Goal: Information Seeking & Learning: Check status

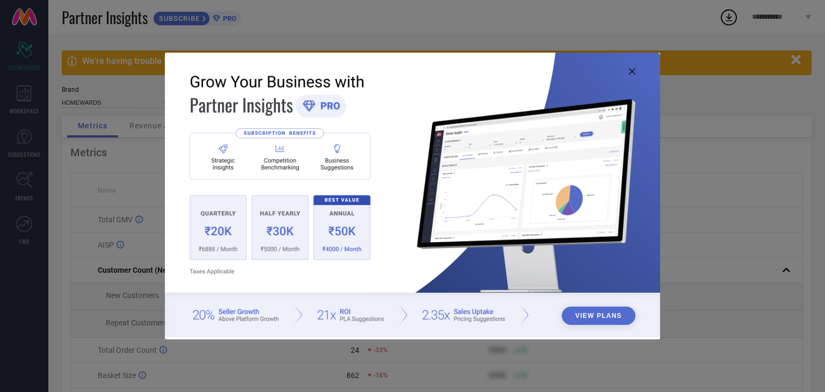
click at [629, 72] on icon at bounding box center [632, 71] width 6 height 6
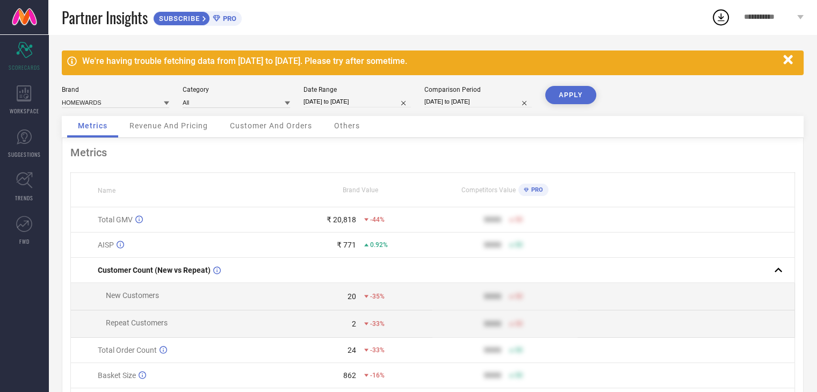
click at [294, 128] on span "Customer And Orders" at bounding box center [271, 125] width 82 height 9
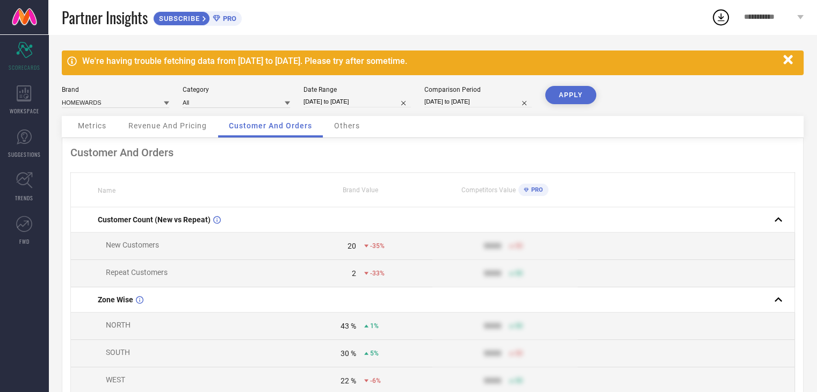
click at [344, 128] on span "Others" at bounding box center [347, 125] width 26 height 9
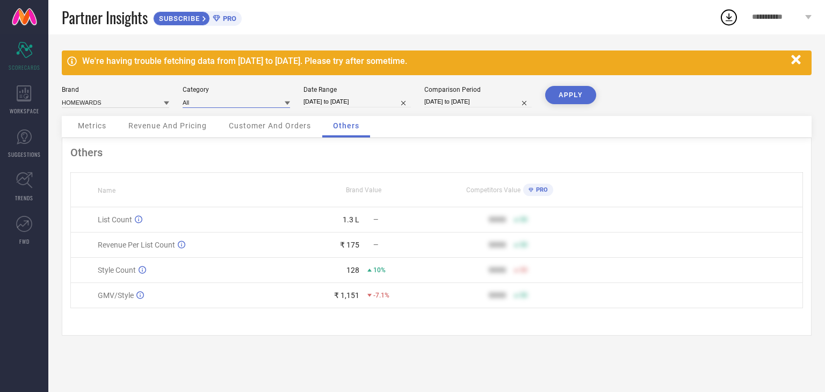
click at [243, 102] on input at bounding box center [236, 102] width 107 height 11
type input "SHOWER"
click at [251, 117] on span "Unisex-Shower Curtains" at bounding box center [222, 117] width 69 height 8
click at [563, 89] on button "APPLY" at bounding box center [570, 95] width 51 height 18
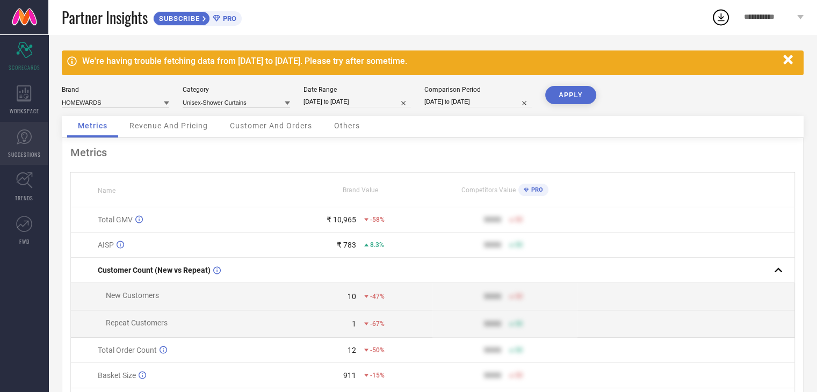
click at [24, 143] on icon at bounding box center [24, 136] width 15 height 15
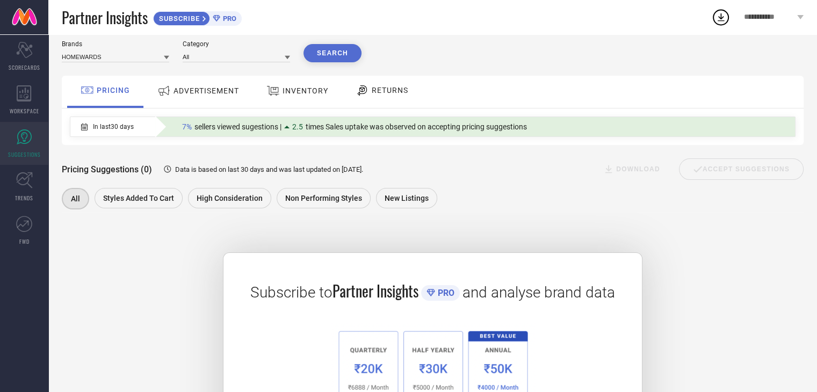
scroll to position [30, 0]
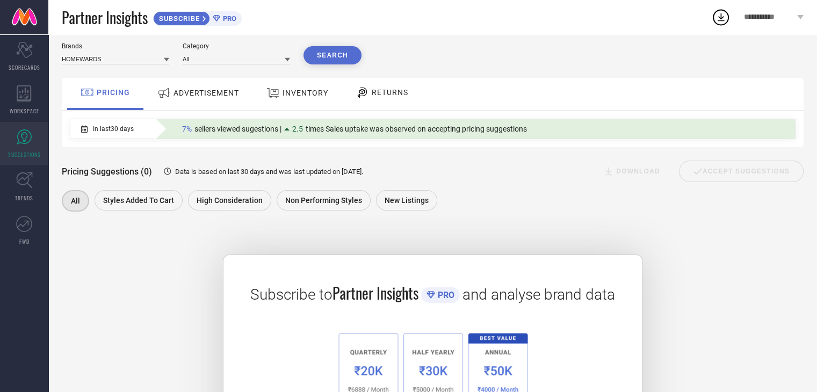
click at [212, 91] on span "ADVERTISEMENT" at bounding box center [206, 93] width 66 height 9
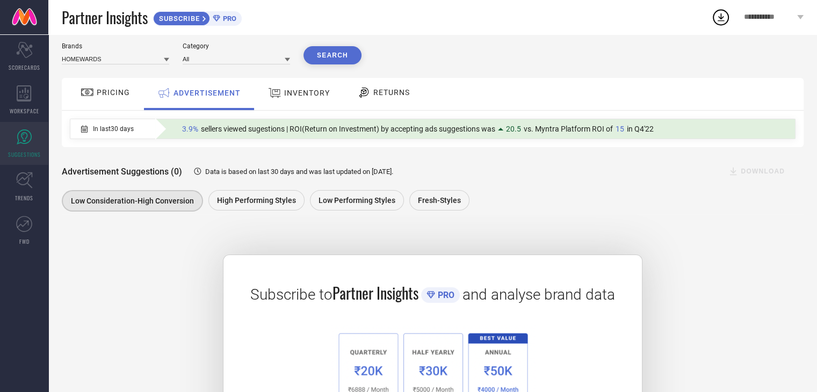
click at [300, 95] on span "INVENTORY" at bounding box center [307, 93] width 46 height 9
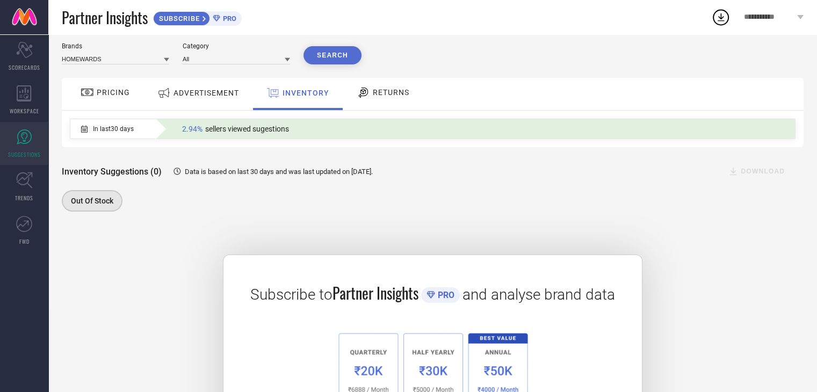
click at [393, 102] on div "RETURNS" at bounding box center [383, 92] width 58 height 18
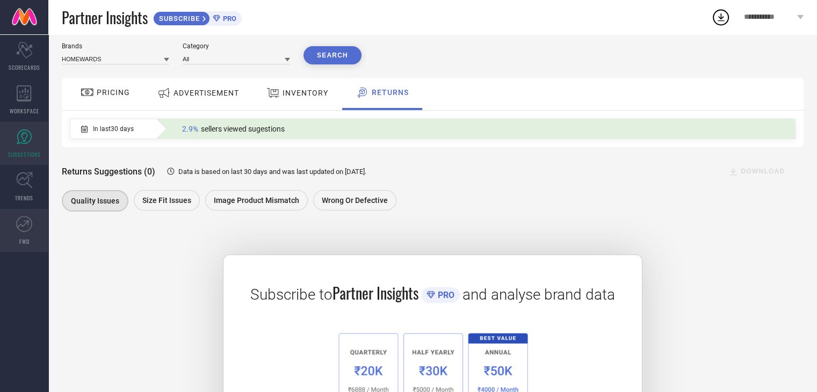
click at [30, 230] on icon at bounding box center [24, 224] width 16 height 16
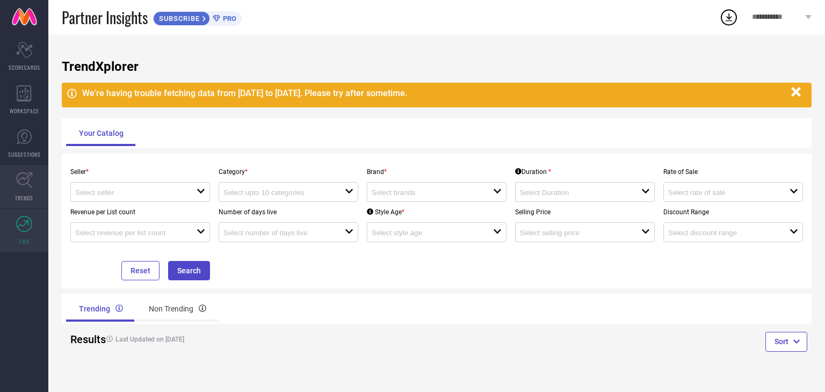
click at [34, 197] on link "TRENDS" at bounding box center [24, 186] width 48 height 43
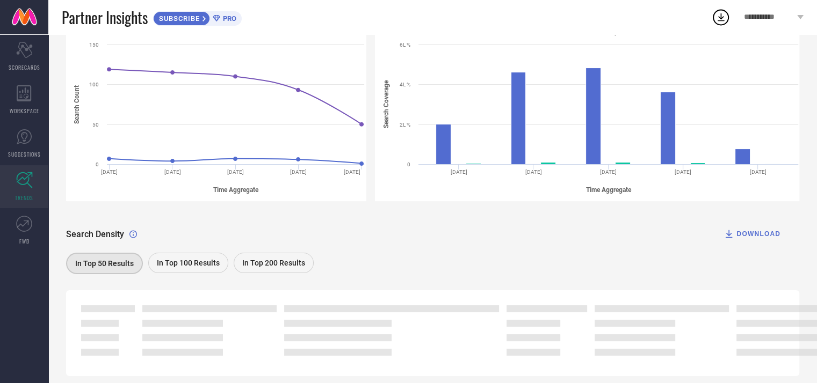
scroll to position [192, 0]
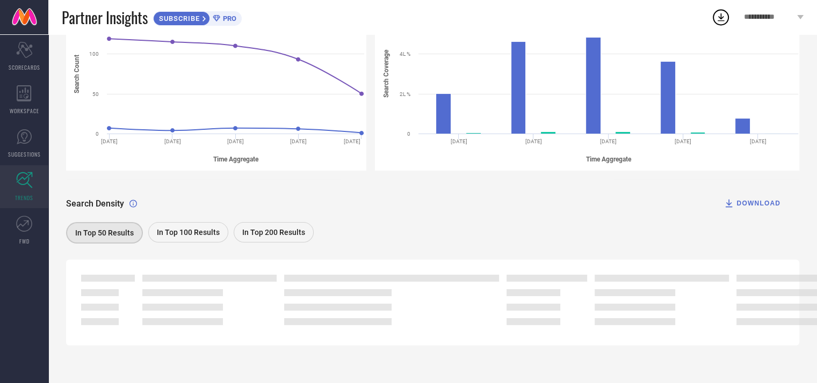
click at [189, 239] on div "In Top 100 Results" at bounding box center [188, 232] width 80 height 20
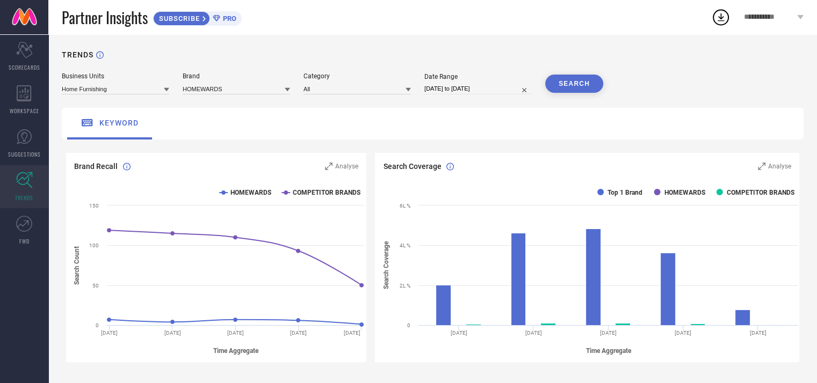
scroll to position [161, 0]
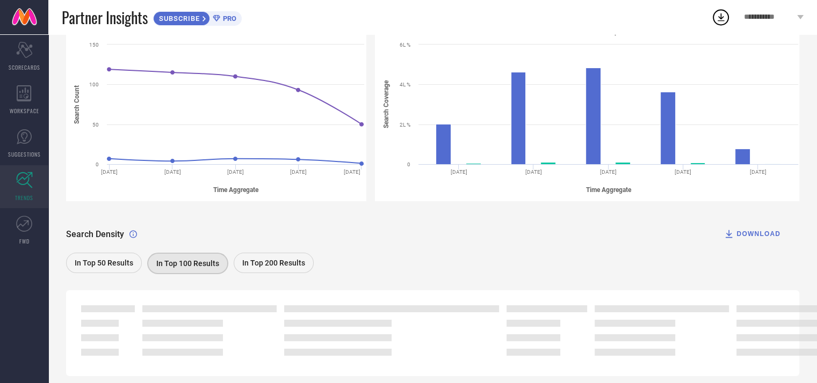
click at [247, 259] on div "In Top 200 Results" at bounding box center [274, 263] width 80 height 20
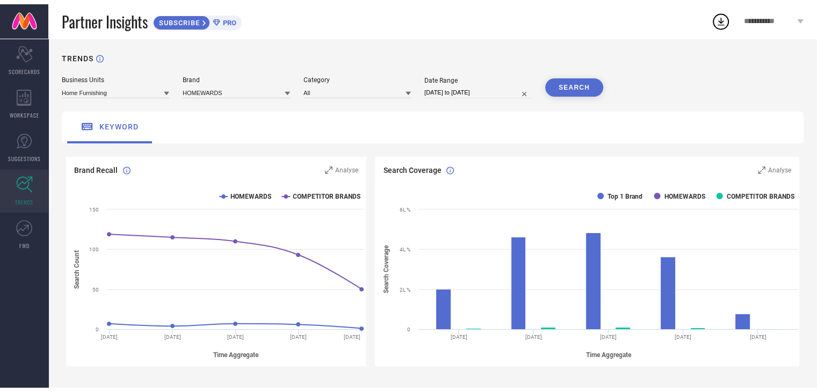
scroll to position [0, 0]
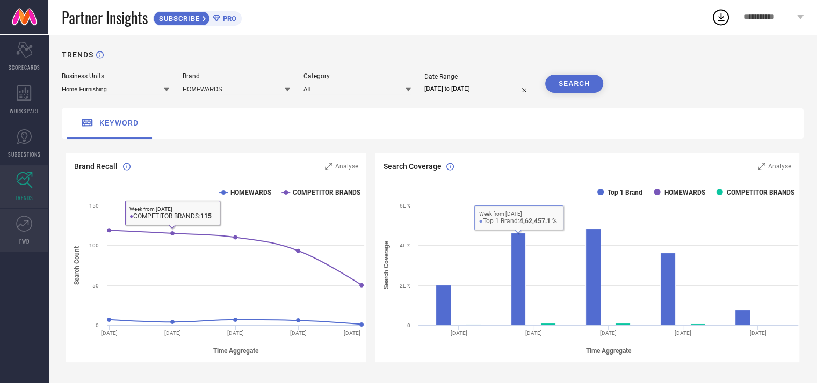
click at [17, 221] on icon at bounding box center [24, 224] width 16 height 16
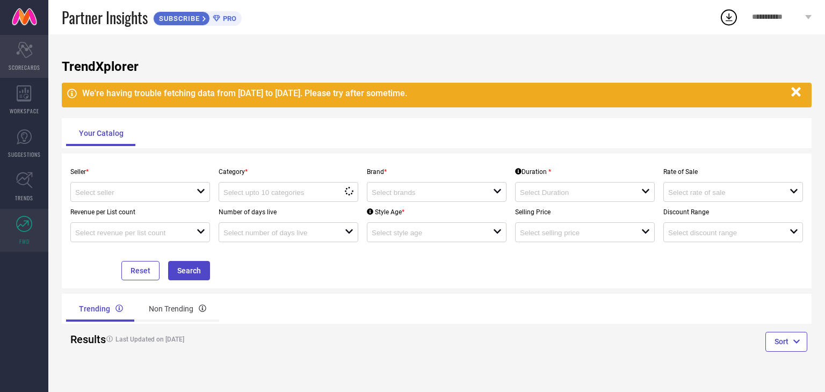
click at [28, 63] on span "SCORECARDS" at bounding box center [25, 67] width 32 height 8
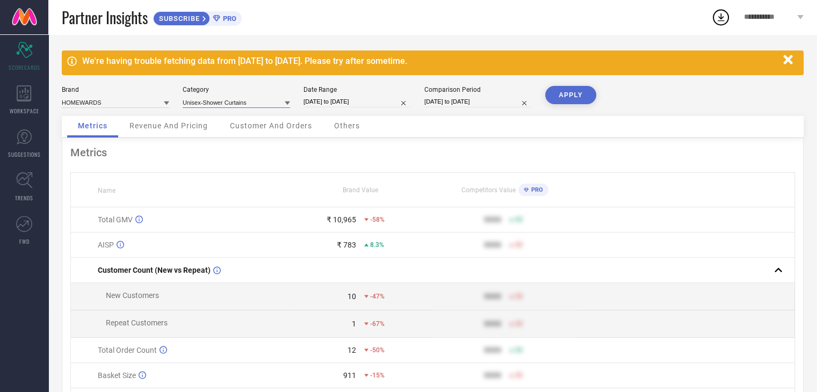
click at [240, 102] on input at bounding box center [236, 102] width 107 height 11
type input "CUSHION"
click at [229, 121] on div "Unisex-Cushion Covers" at bounding box center [236, 117] width 107 height 18
click at [562, 93] on button "APPLY" at bounding box center [570, 95] width 51 height 18
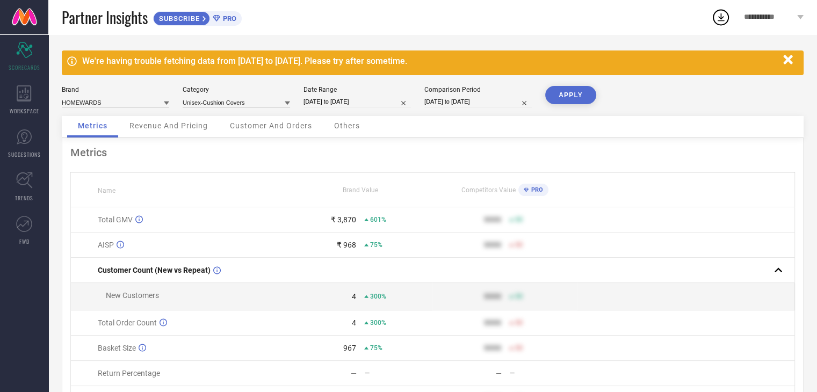
click at [286, 102] on icon at bounding box center [287, 102] width 5 height 5
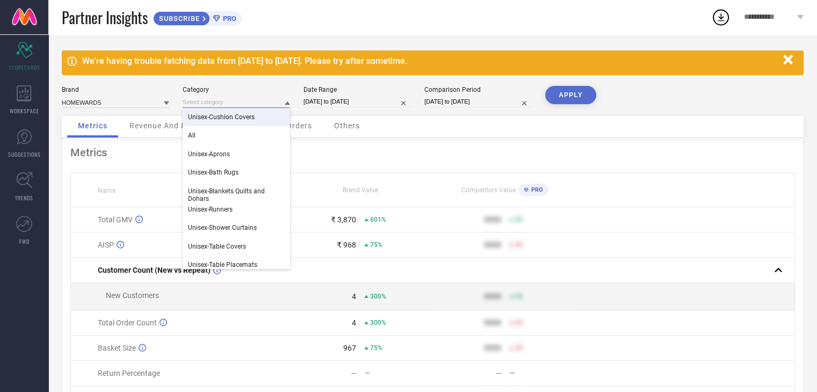
click at [242, 100] on input at bounding box center [236, 102] width 107 height 11
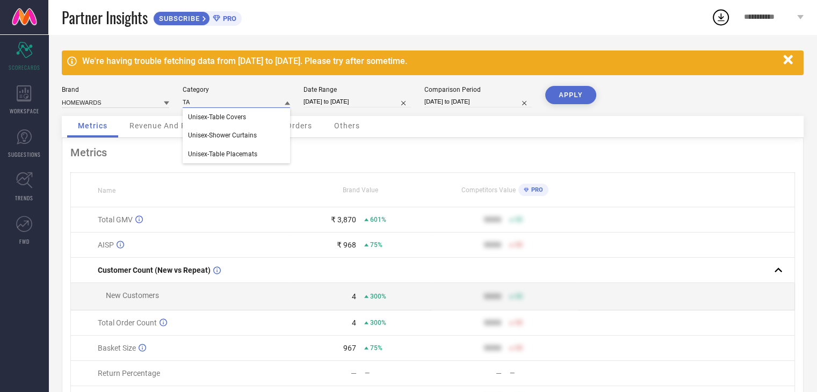
type input "T"
type input "RUNN"
click at [244, 119] on div "Unisex-Runners" at bounding box center [236, 117] width 107 height 18
click at [582, 92] on button "APPLY" at bounding box center [570, 95] width 51 height 18
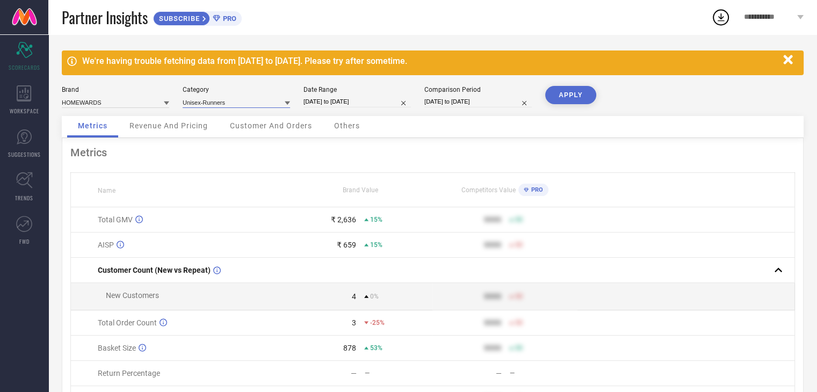
click at [242, 102] on input at bounding box center [236, 102] width 107 height 11
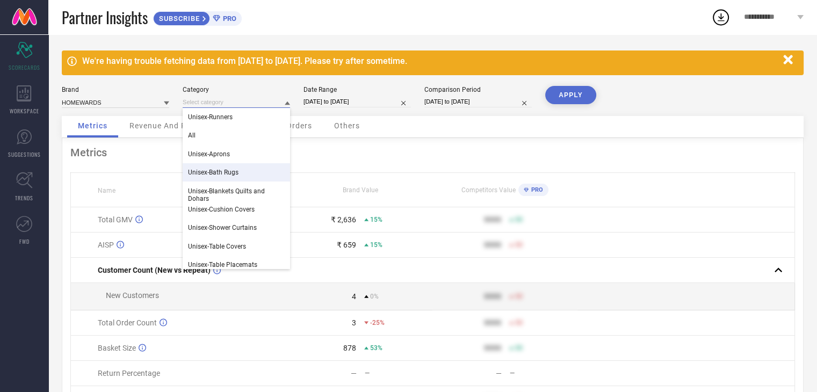
scroll to position [5, 0]
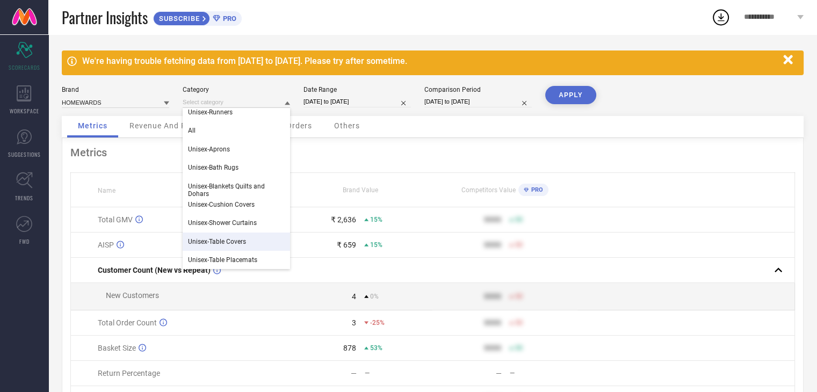
click at [241, 241] on span "Unisex-Table Covers" at bounding box center [217, 242] width 58 height 8
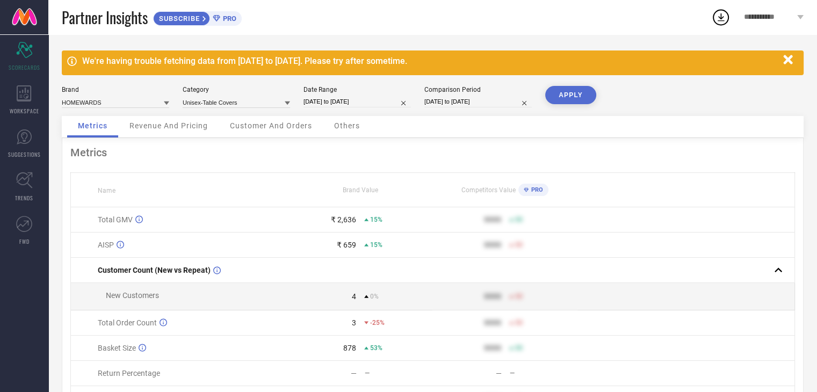
click at [571, 97] on button "APPLY" at bounding box center [570, 95] width 51 height 18
click at [257, 104] on input at bounding box center [236, 102] width 107 height 11
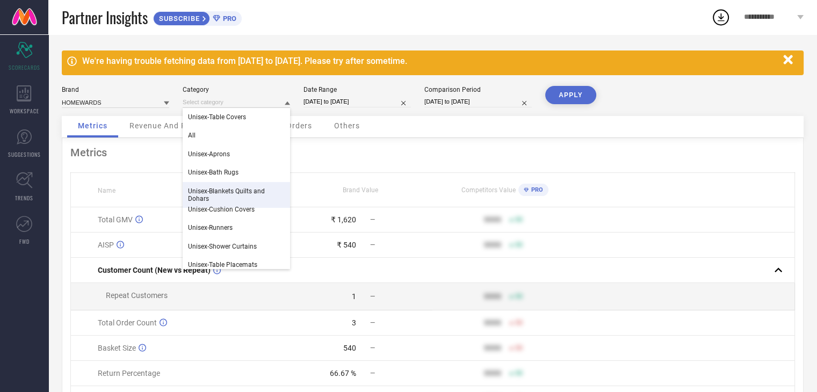
click at [238, 191] on span "Unisex-Blankets Quilts and Dohars" at bounding box center [236, 194] width 97 height 15
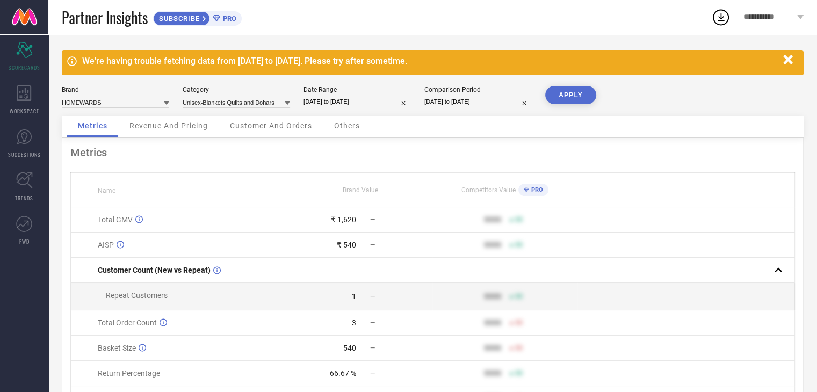
click at [554, 98] on button "APPLY" at bounding box center [570, 95] width 51 height 18
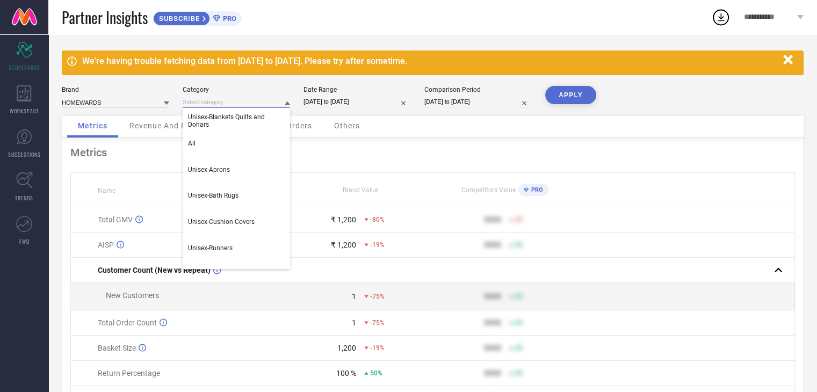
click at [280, 102] on input at bounding box center [236, 102] width 107 height 11
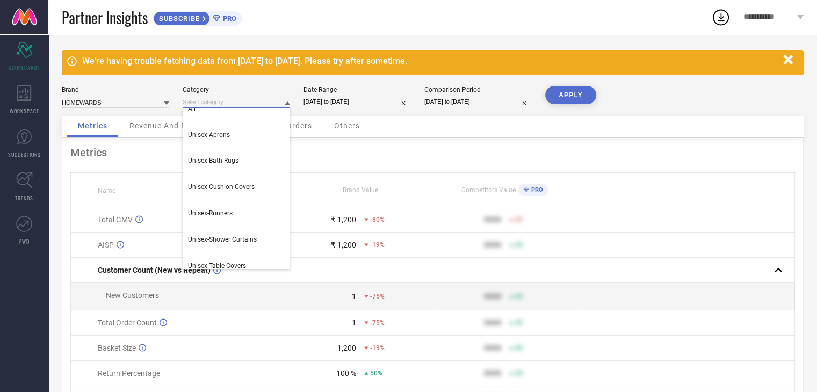
scroll to position [54, 0]
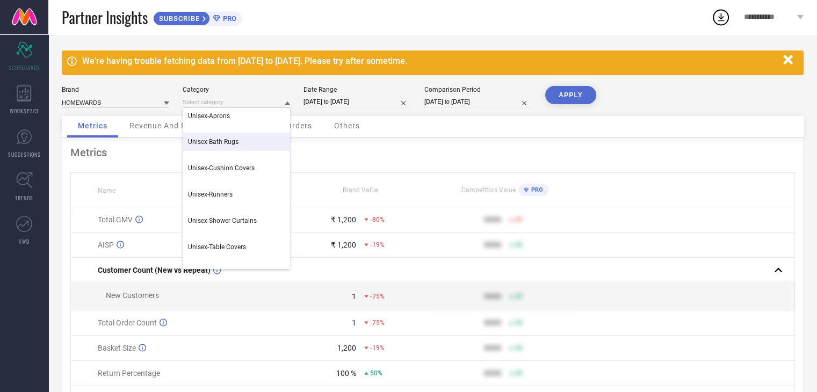
click at [249, 146] on div "Unisex-Bath Rugs" at bounding box center [236, 142] width 107 height 18
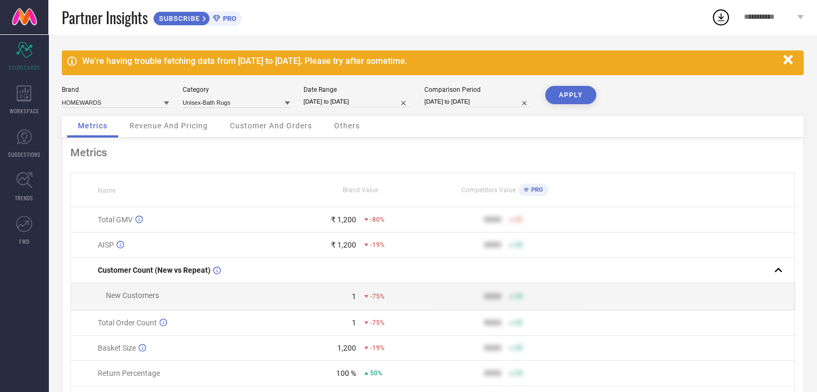
click at [576, 96] on button "APPLY" at bounding box center [570, 95] width 51 height 18
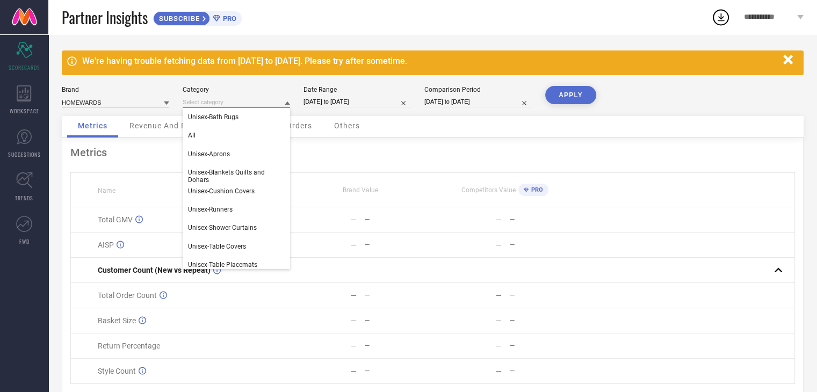
click at [272, 104] on input at bounding box center [236, 102] width 107 height 11
click at [265, 139] on div "All" at bounding box center [236, 135] width 107 height 18
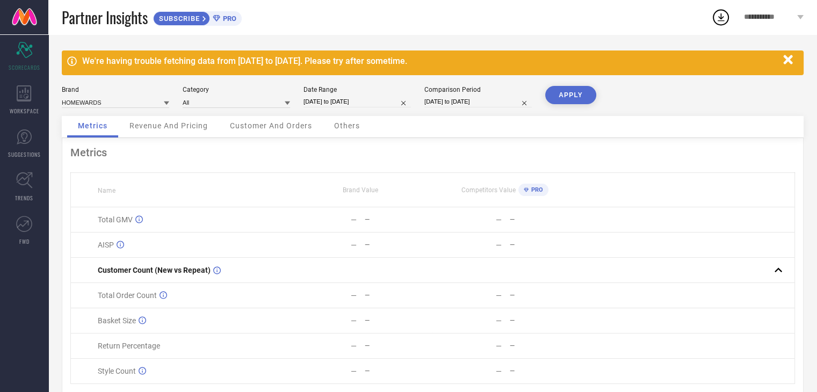
click at [556, 98] on button "APPLY" at bounding box center [570, 95] width 51 height 18
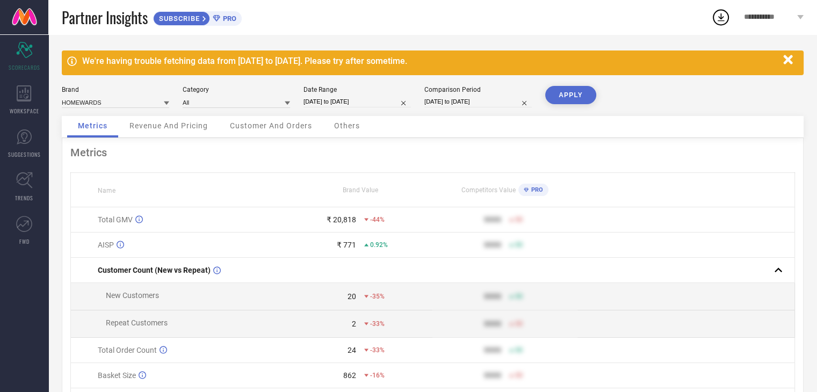
select select "6"
select select "2024"
select select "7"
select select "2024"
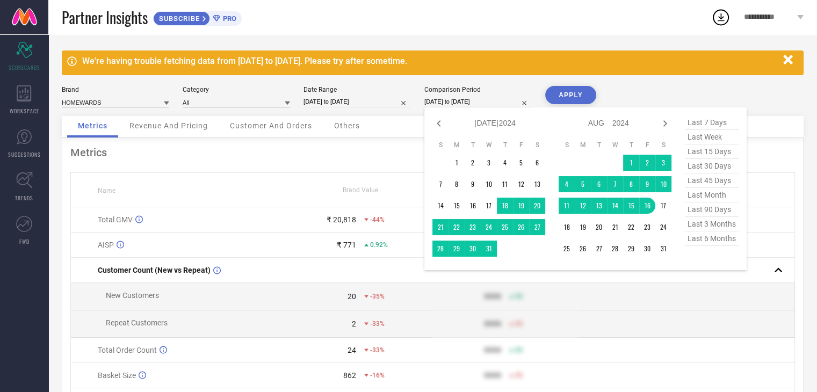
click at [447, 102] on input "17-07-2024 to 16-08-2024" at bounding box center [477, 101] width 107 height 11
click at [437, 129] on icon at bounding box center [438, 123] width 13 height 13
select select "5"
select select "2024"
select select "6"
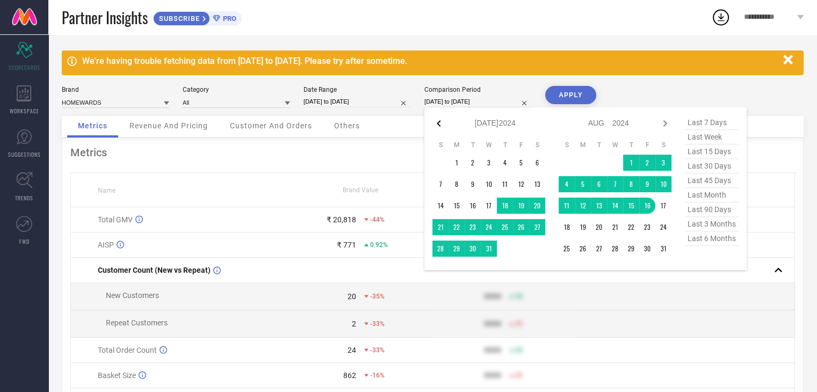
select select "2024"
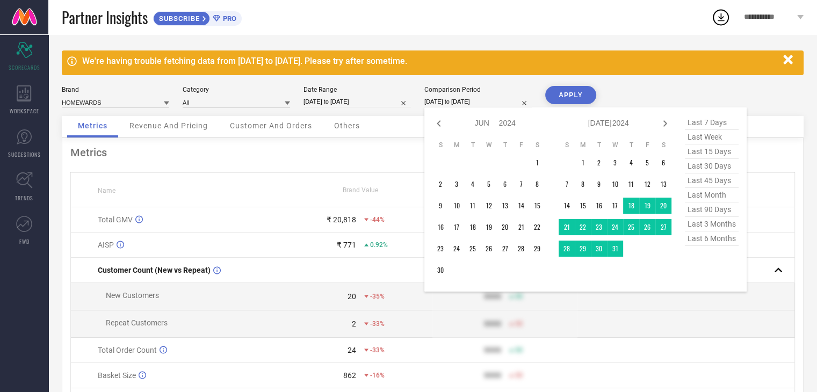
click at [437, 129] on icon at bounding box center [438, 123] width 13 height 13
select select "4"
select select "2024"
select select "5"
select select "2024"
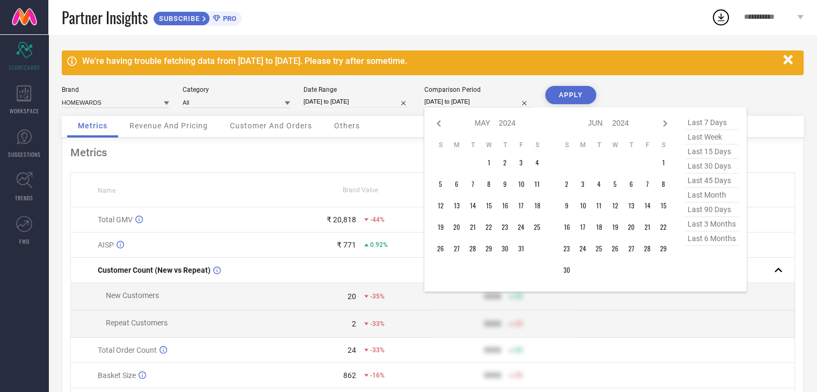
click at [437, 129] on icon at bounding box center [438, 123] width 13 height 13
select select "1"
select select "2024"
select select "2"
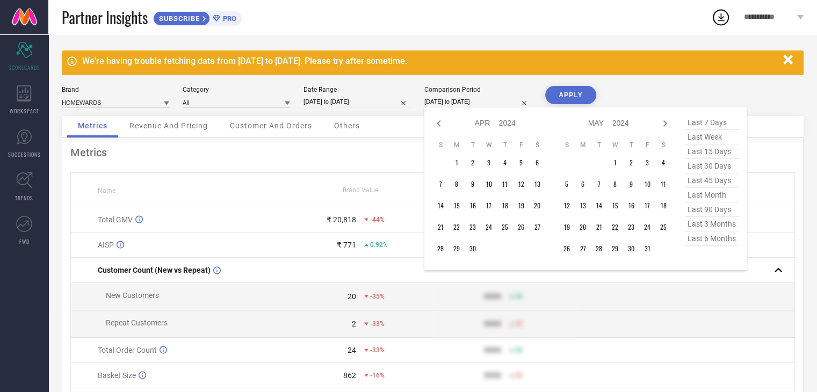
select select "2024"
click at [437, 129] on icon at bounding box center [438, 123] width 13 height 13
select select "2024"
select select "1"
select select "2024"
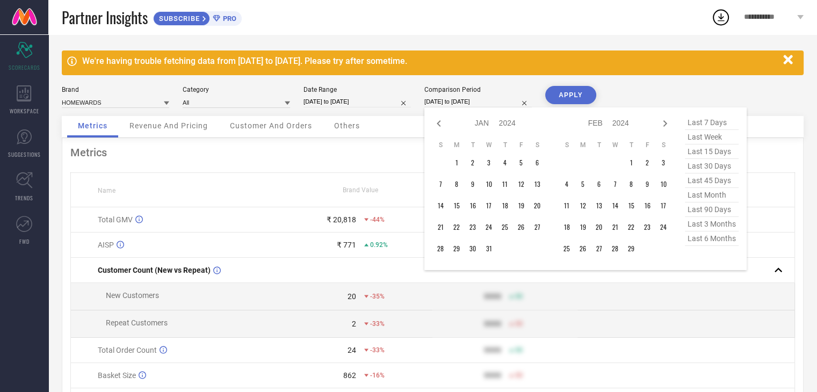
click at [437, 129] on icon at bounding box center [438, 123] width 13 height 13
select select "10"
select select "2023"
select select "11"
select select "2023"
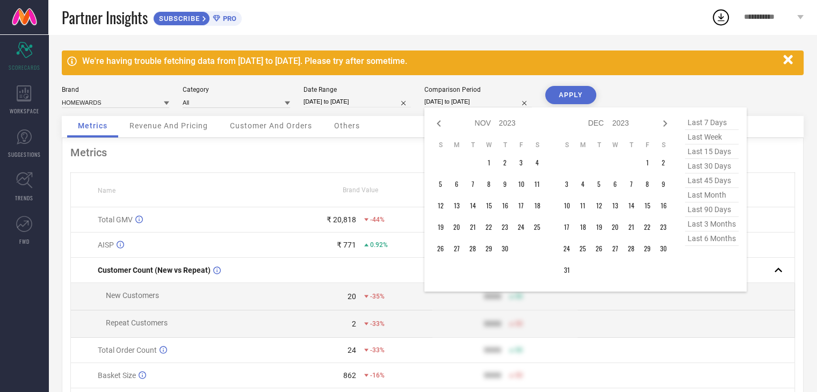
click at [437, 129] on icon at bounding box center [438, 123] width 13 height 13
select select "9"
select select "2023"
select select "10"
select select "2023"
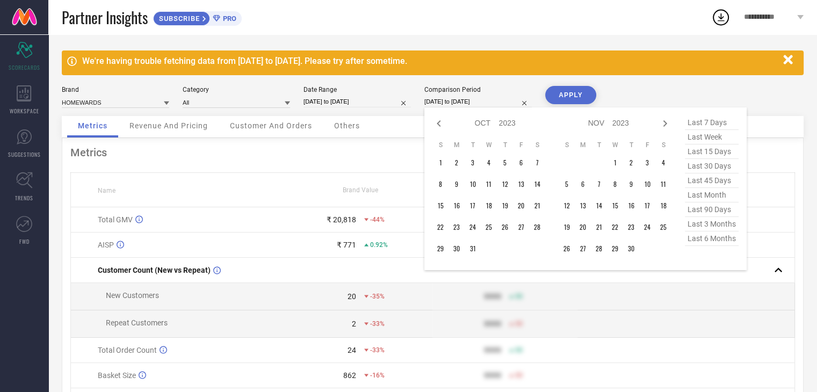
click at [437, 129] on icon at bounding box center [438, 123] width 13 height 13
select select "8"
select select "2023"
select select "9"
select select "2023"
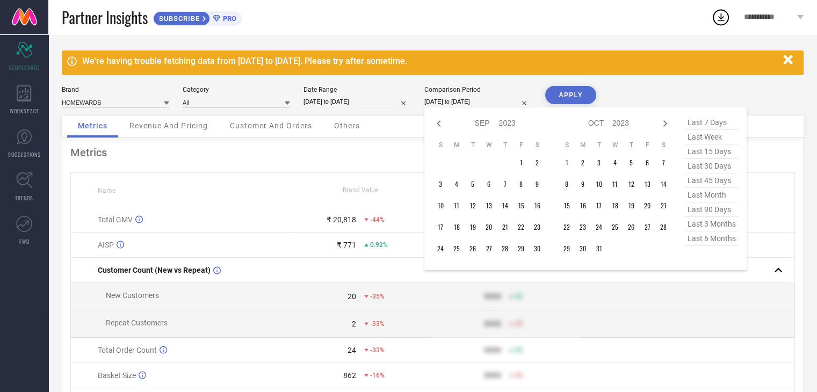
click at [437, 129] on icon at bounding box center [438, 123] width 13 height 13
select select "6"
select select "2023"
select select "7"
select select "2023"
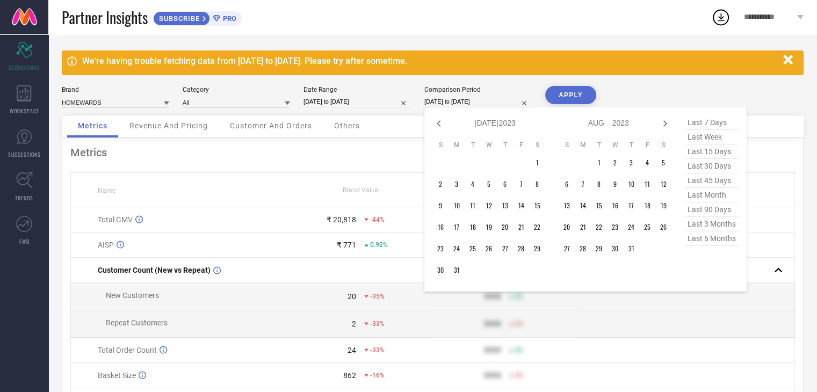
click at [437, 129] on icon at bounding box center [438, 123] width 13 height 13
select select "5"
select select "2023"
select select "6"
select select "2023"
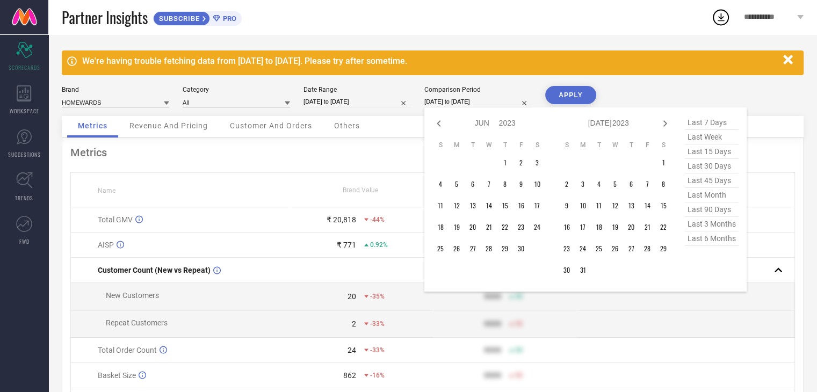
click at [437, 129] on icon at bounding box center [438, 123] width 13 height 13
select select "2"
select select "2023"
select select "3"
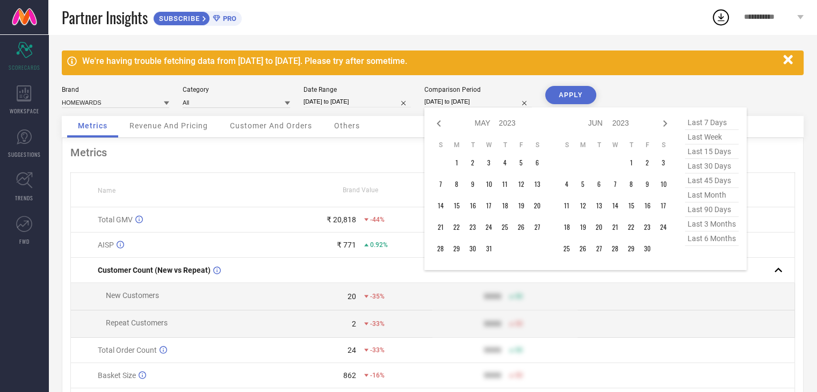
select select "2023"
click at [437, 129] on icon at bounding box center [438, 123] width 13 height 13
select select "1"
select select "2023"
select select "2"
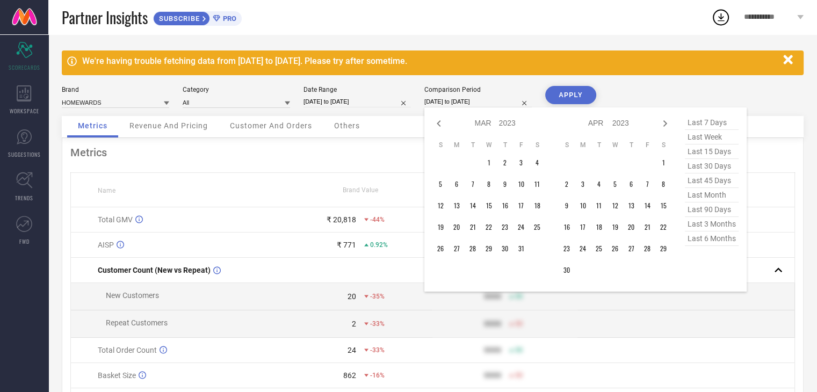
select select "2023"
click at [437, 129] on icon at bounding box center [438, 123] width 13 height 13
select select "2023"
select select "1"
select select "2023"
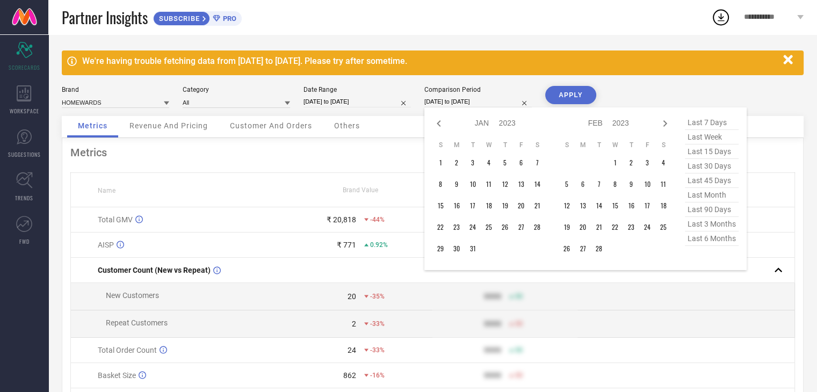
click at [437, 129] on icon at bounding box center [438, 123] width 13 height 13
select select "10"
select select "2022"
select select "11"
select select "2022"
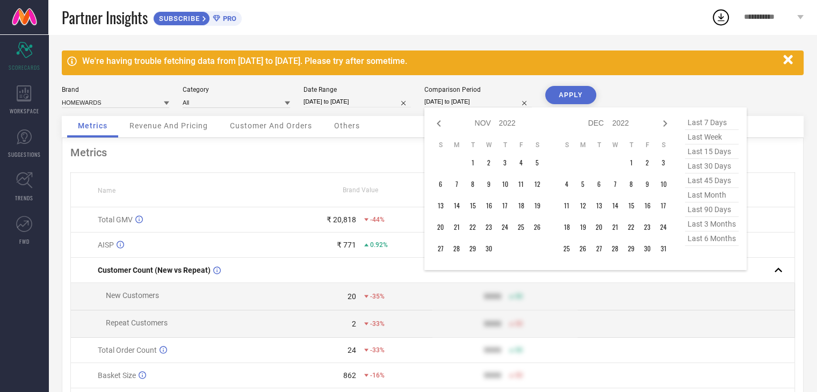
click at [437, 129] on icon at bounding box center [438, 123] width 13 height 13
select select "9"
select select "2022"
select select "10"
select select "2022"
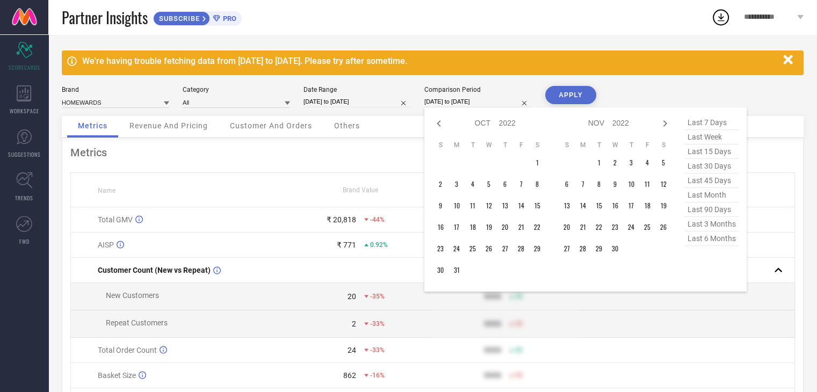
click at [437, 129] on icon at bounding box center [438, 123] width 13 height 13
select select "6"
select select "2022"
select select "7"
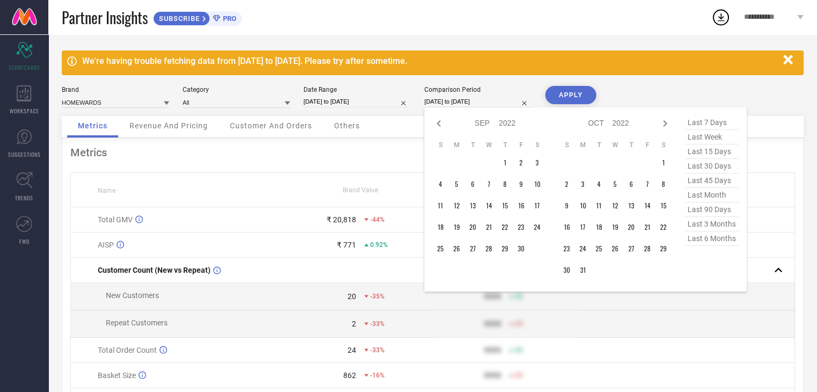
select select "2022"
click at [437, 129] on icon at bounding box center [438, 123] width 13 height 13
select select "5"
select select "2022"
select select "6"
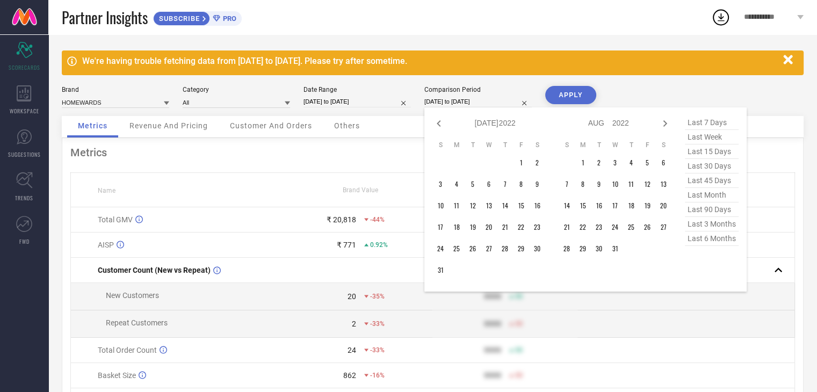
select select "2022"
click at [437, 129] on icon at bounding box center [438, 123] width 13 height 13
select select "4"
select select "2022"
select select "5"
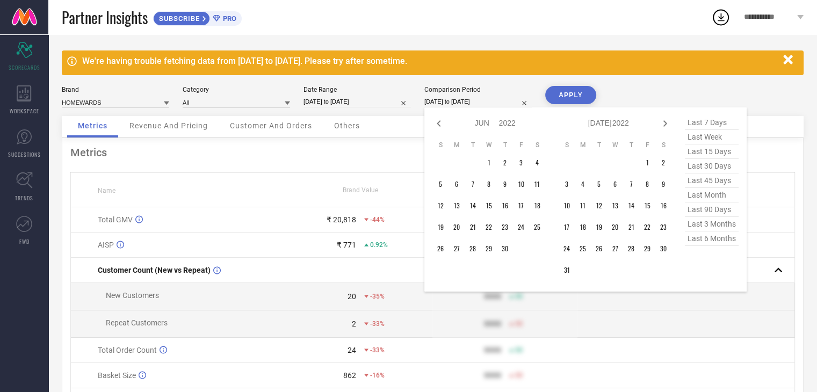
select select "2022"
click at [437, 129] on icon at bounding box center [438, 123] width 13 height 13
select select "3"
select select "2022"
select select "4"
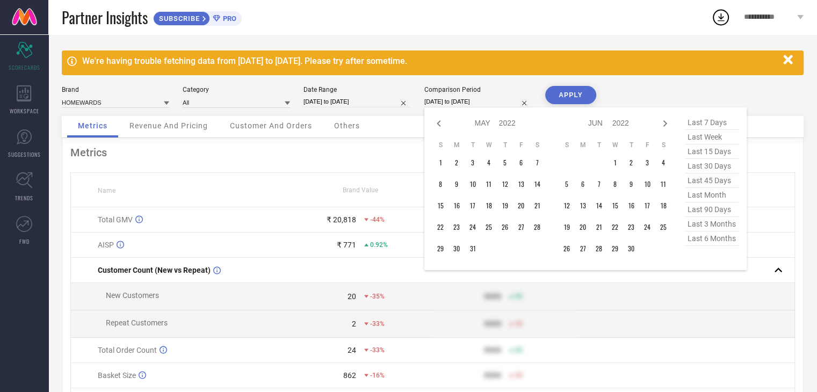
select select "2022"
click at [437, 129] on icon at bounding box center [438, 123] width 13 height 13
select select "2"
select select "2022"
select select "3"
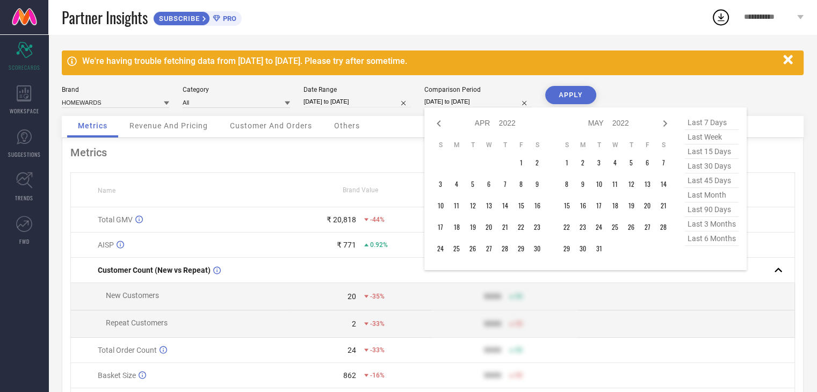
select select "2022"
click at [437, 129] on icon at bounding box center [438, 123] width 13 height 13
select select "1"
select select "2022"
select select "2"
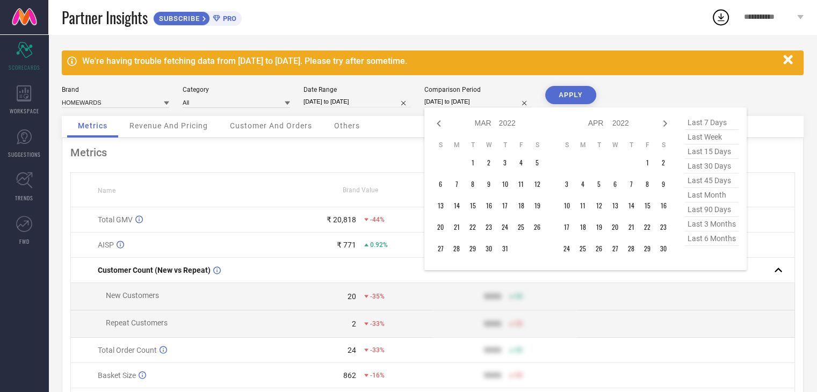
select select "2022"
click at [437, 129] on icon at bounding box center [438, 123] width 13 height 13
select select "2022"
select select "1"
select select "2022"
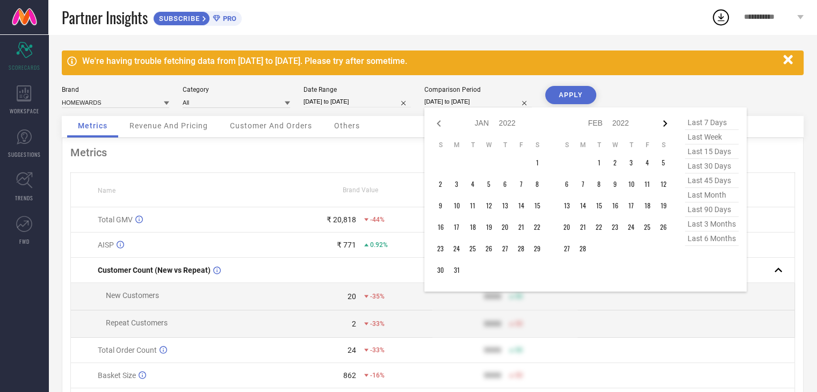
click at [662, 127] on icon at bounding box center [664, 123] width 13 height 13
select select "1"
select select "2022"
select select "2"
select select "2022"
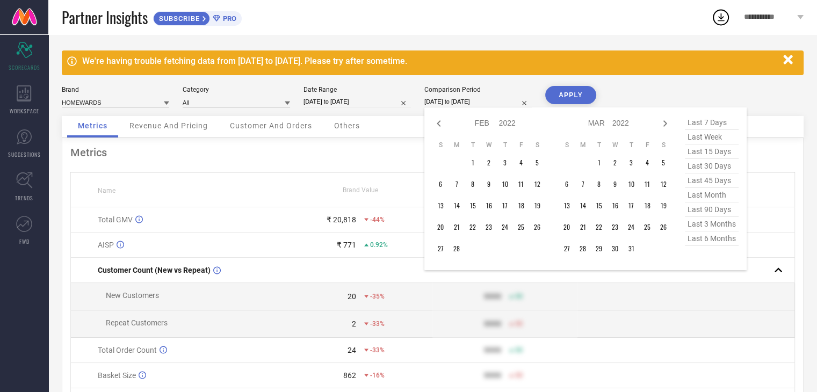
click at [662, 127] on icon at bounding box center [664, 123] width 13 height 13
select select "2"
select select "2022"
select select "3"
select select "2022"
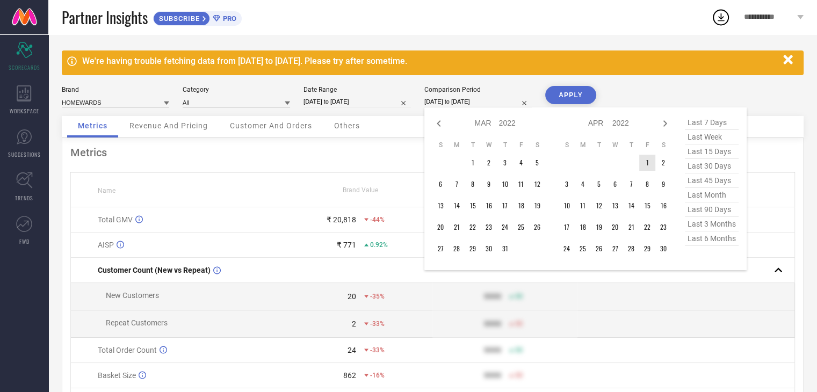
type input "After 01-04-2022"
click at [649, 168] on td "1" at bounding box center [647, 163] width 16 height 16
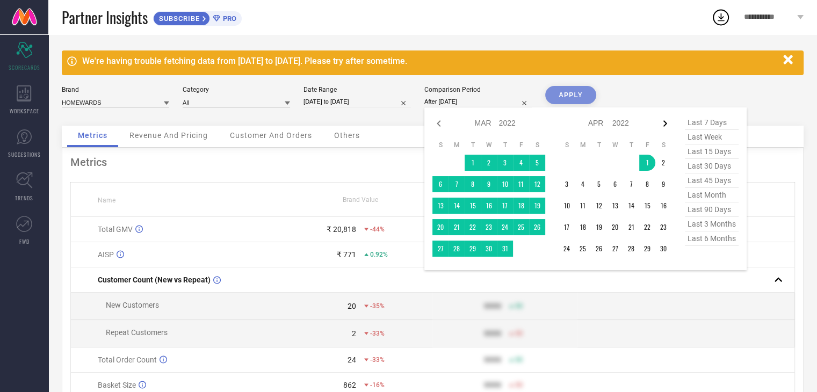
click at [665, 124] on icon at bounding box center [665, 123] width 4 height 6
select select "3"
select select "2022"
select select "4"
select select "2022"
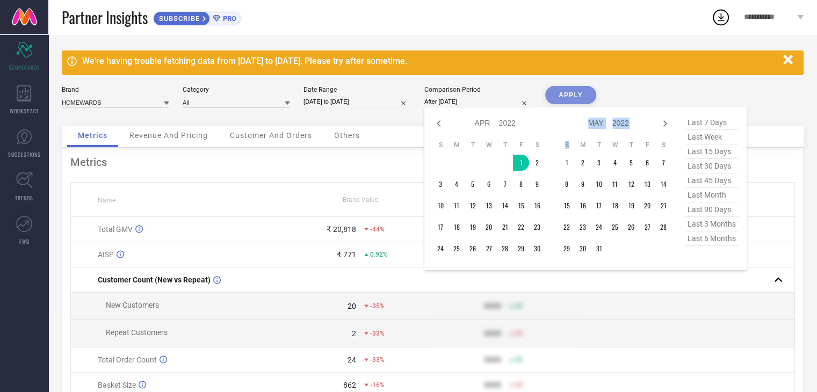
click at [665, 124] on icon at bounding box center [665, 123] width 4 height 6
select select "4"
select select "2022"
select select "5"
select select "2022"
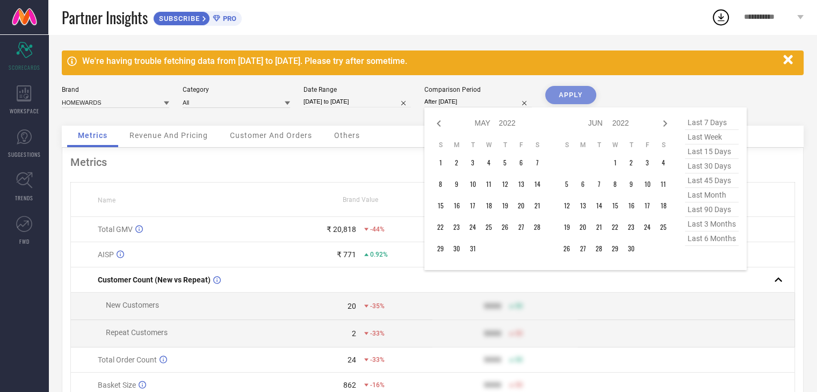
click at [665, 124] on icon at bounding box center [665, 123] width 4 height 6
select select "6"
select select "2022"
select select "7"
select select "2022"
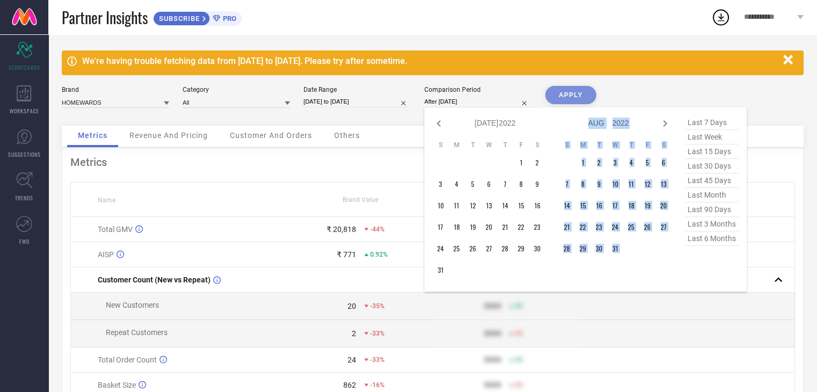
click at [665, 124] on icon at bounding box center [665, 123] width 4 height 6
select select "7"
select select "2022"
select select "8"
select select "2022"
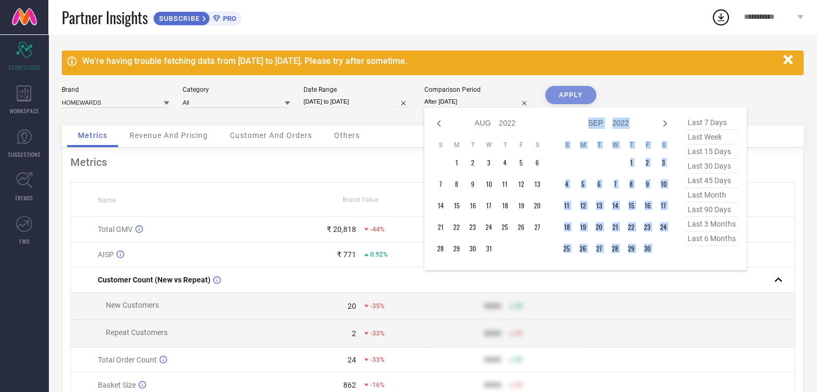
click at [665, 124] on icon at bounding box center [665, 123] width 4 height 6
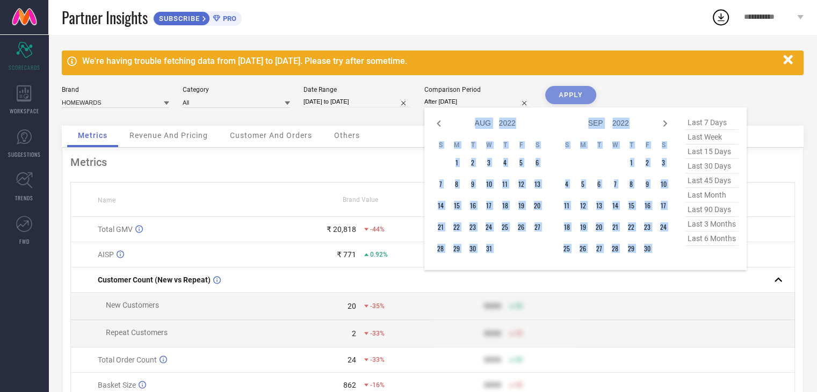
select select "9"
select select "2022"
select select "10"
select select "2022"
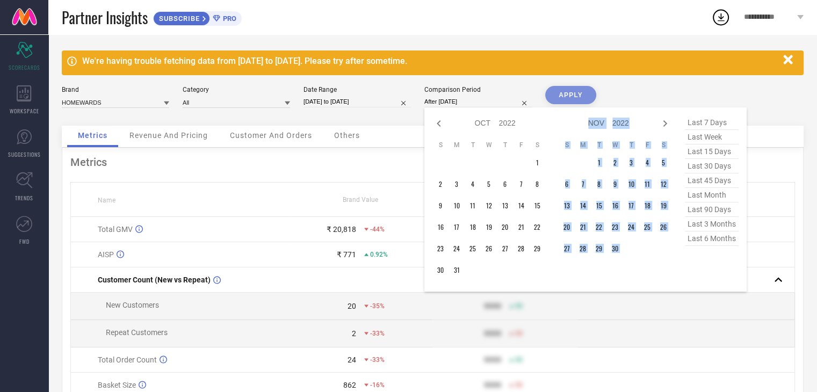
click at [665, 124] on icon at bounding box center [665, 123] width 4 height 6
select select "10"
select select "2022"
select select "11"
select select "2022"
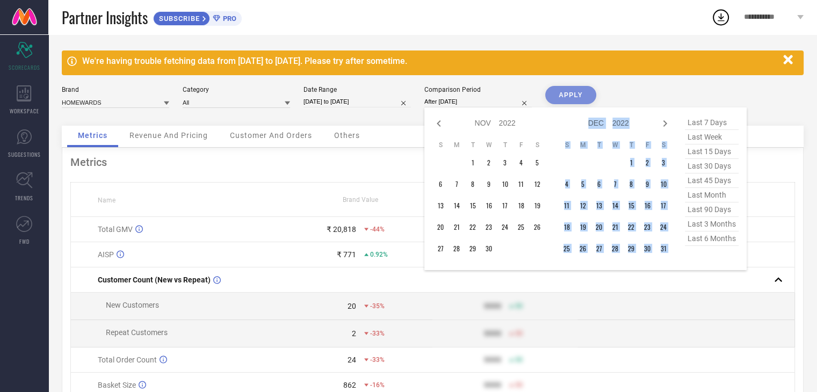
click at [665, 124] on icon at bounding box center [665, 123] width 4 height 6
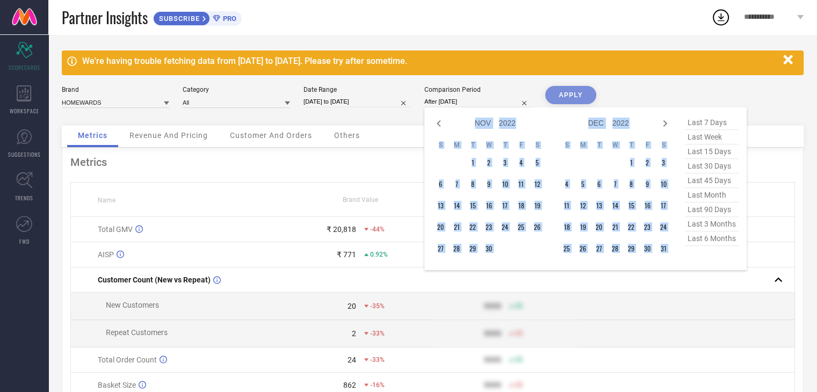
select select "11"
select select "2022"
select select "2023"
click at [665, 124] on icon at bounding box center [665, 123] width 4 height 6
select select "1"
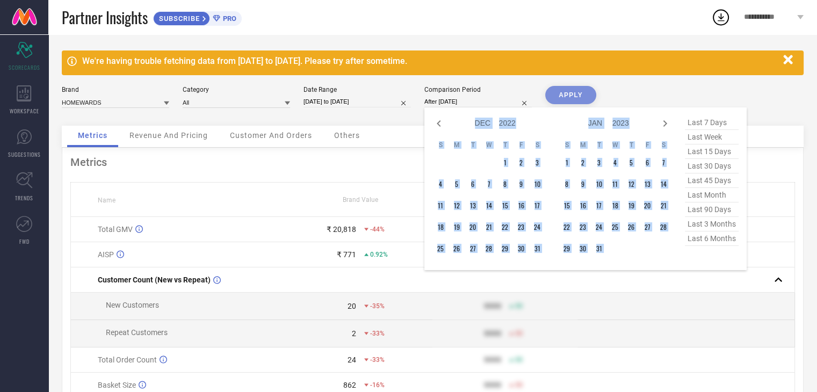
select select "2023"
select select "2"
select select "2023"
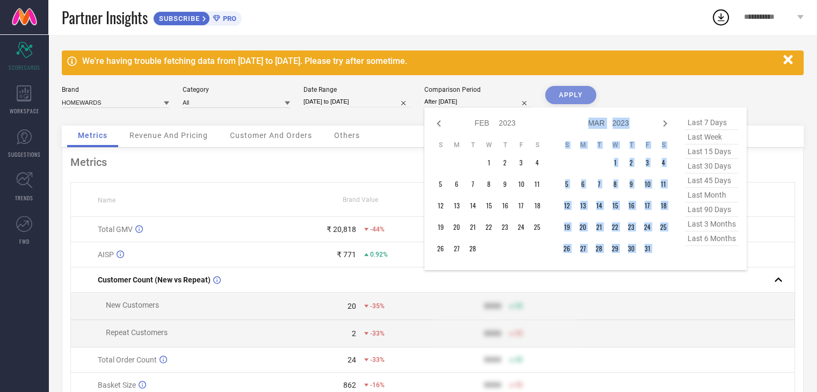
click at [665, 124] on icon at bounding box center [665, 123] width 4 height 6
select select "2"
select select "2023"
select select "3"
select select "2023"
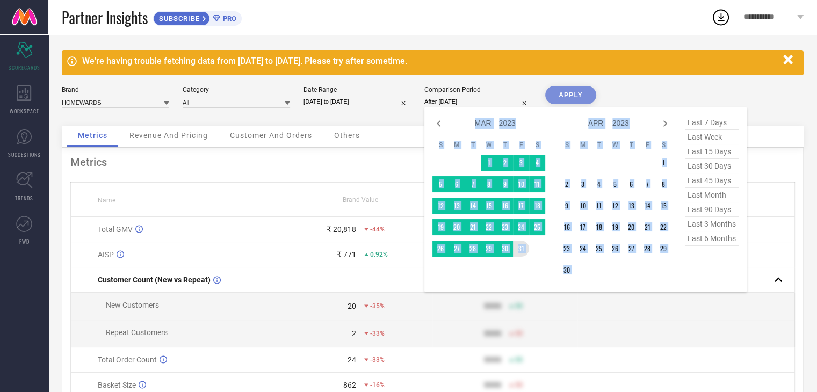
type input "01-04-2022 to 31-03-2023"
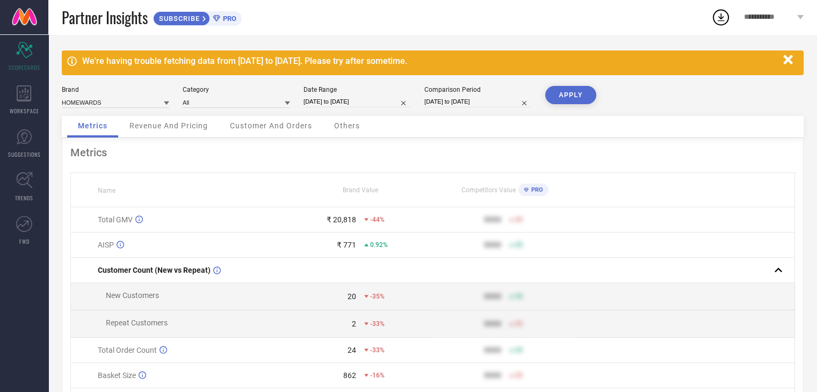
click at [569, 92] on button "APPLY" at bounding box center [570, 95] width 51 height 18
click at [256, 129] on span "Customer And Orders" at bounding box center [271, 125] width 82 height 9
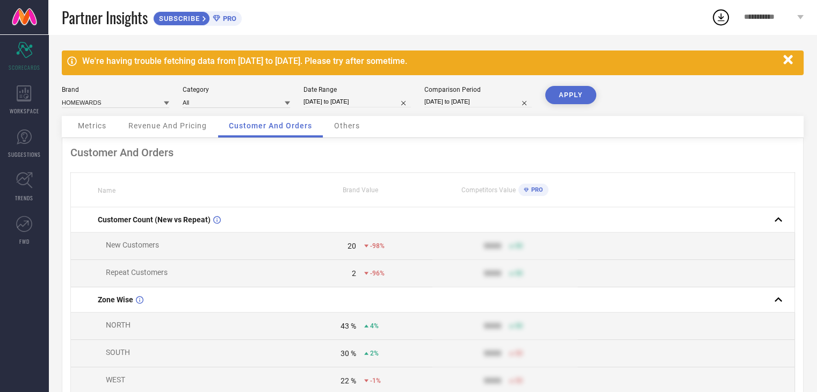
click at [194, 123] on span "Revenue And Pricing" at bounding box center [167, 125] width 78 height 9
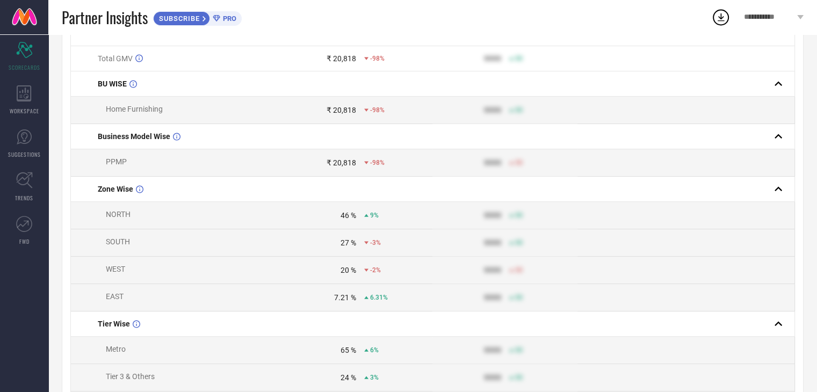
scroll to position [0, 0]
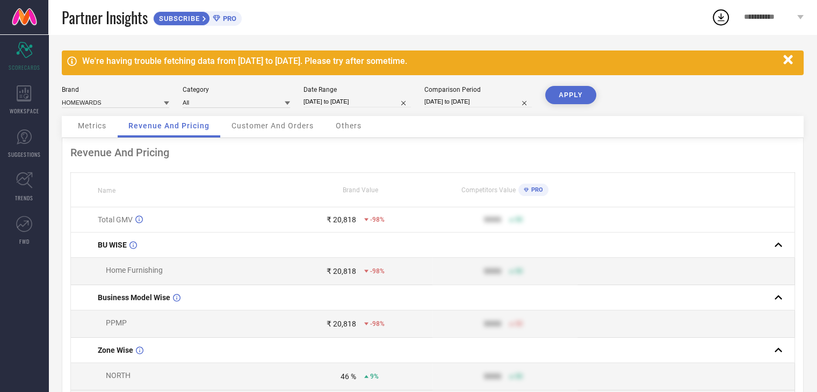
click at [348, 126] on span "Others" at bounding box center [349, 125] width 26 height 9
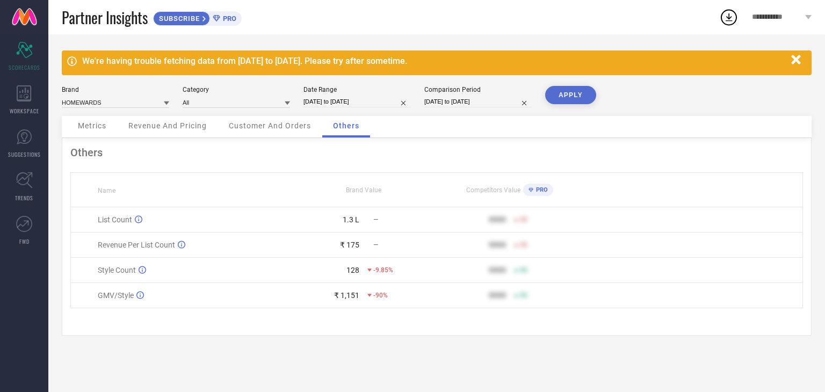
click at [170, 123] on span "Revenue And Pricing" at bounding box center [167, 125] width 78 height 9
